Goal: Information Seeking & Learning: Learn about a topic

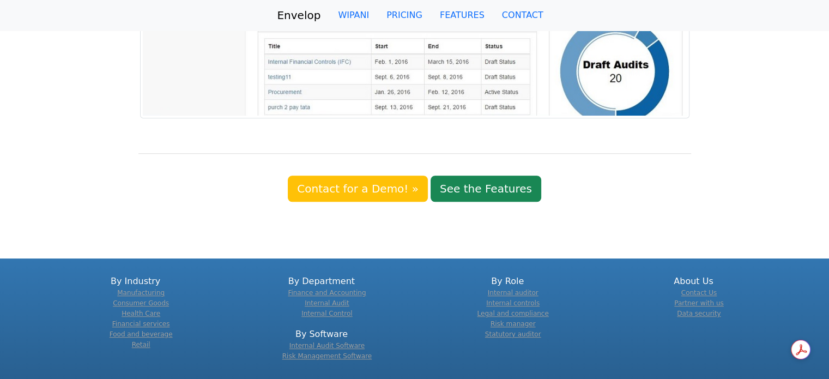
scroll to position [902, 0]
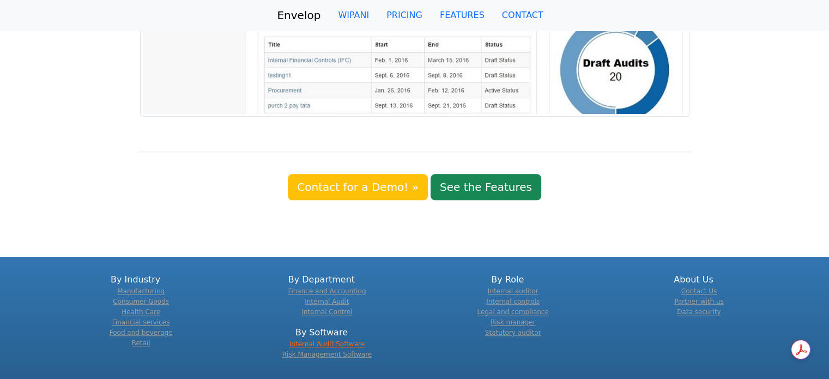
click at [322, 340] on link "Internal Audit Software" at bounding box center [326, 344] width 75 height 8
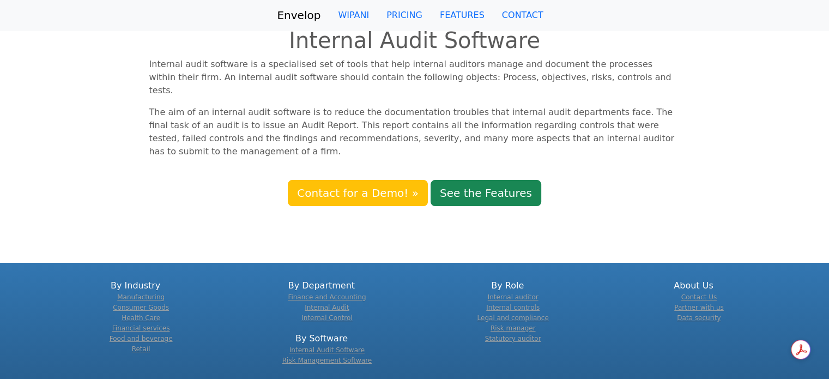
click at [322, 332] on div "By Software Internal Audit Software Risk Management Software" at bounding box center [321, 349] width 173 height 34
click at [332, 346] on link "Internal Audit Software" at bounding box center [326, 350] width 75 height 8
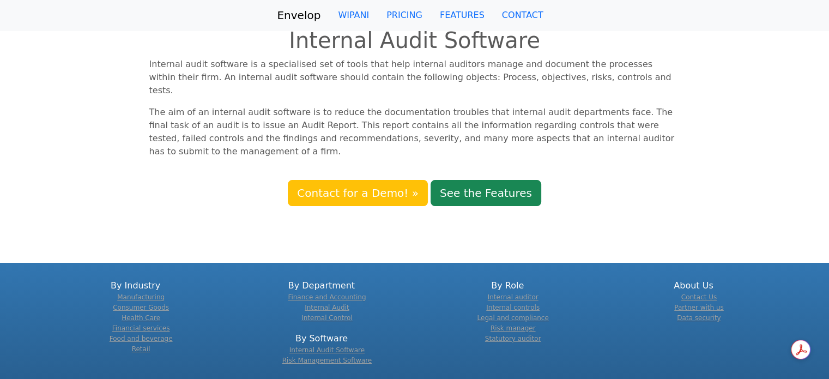
click at [332, 346] on link "Internal Audit Software" at bounding box center [326, 350] width 75 height 8
